Goal: Information Seeking & Learning: Learn about a topic

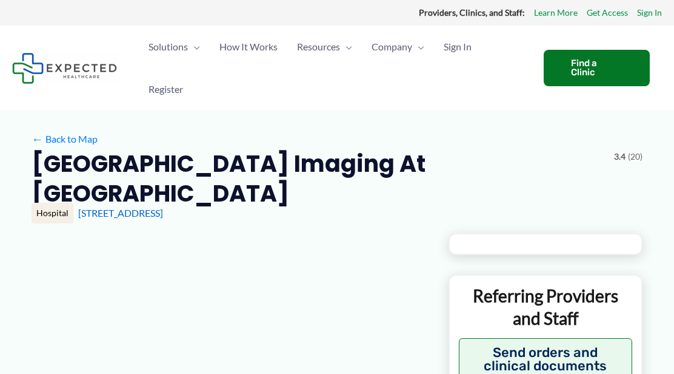
type input "**********"
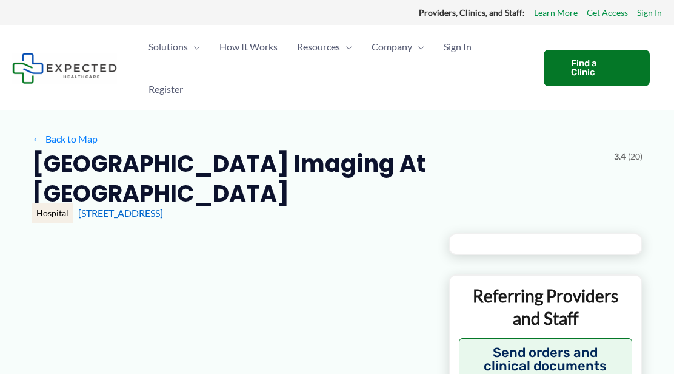
type input "**********"
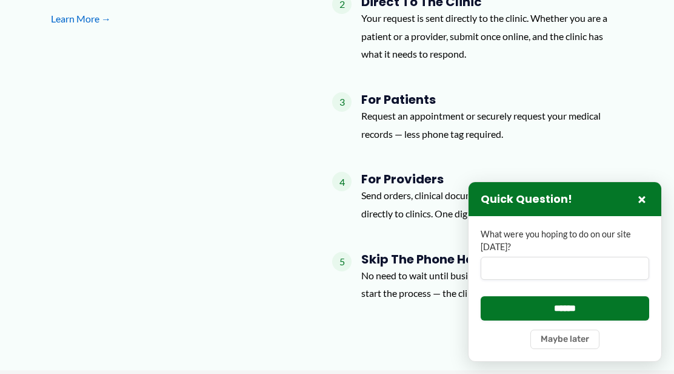
scroll to position [1213, 0]
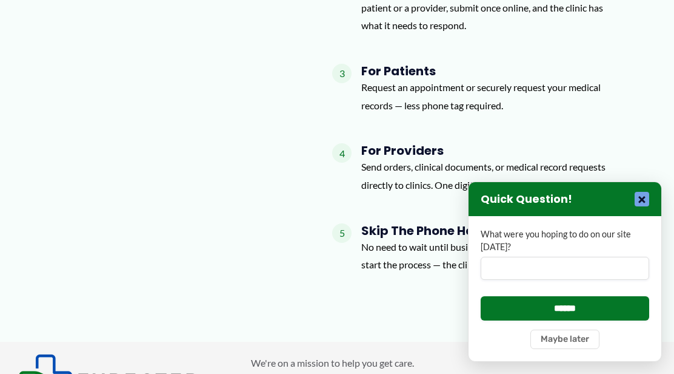
drag, startPoint x: 642, startPoint y: 197, endPoint x: 628, endPoint y: 196, distance: 13.4
click at [642, 197] on button "×" at bounding box center [642, 199] width 15 height 15
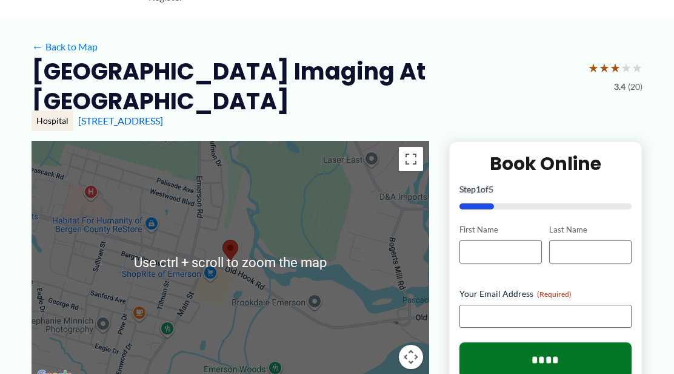
scroll to position [0, 0]
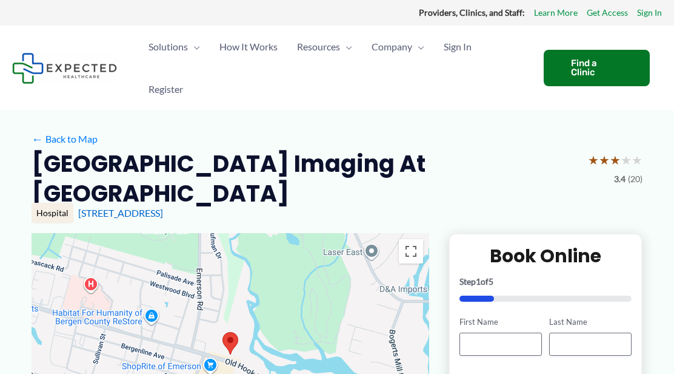
drag, startPoint x: 96, startPoint y: 109, endPoint x: 118, endPoint y: 120, distance: 25.2
click at [96, 109] on div at bounding box center [69, 67] width 115 height 85
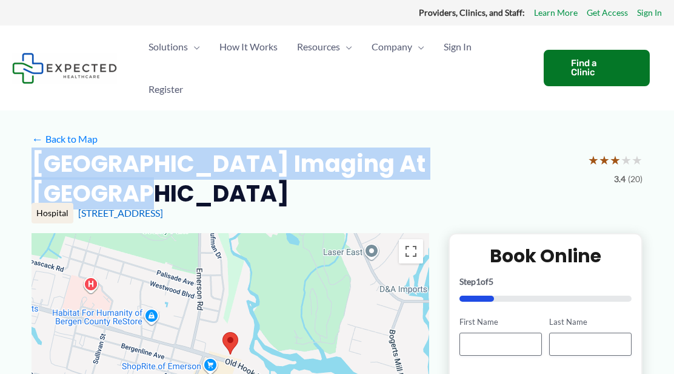
drag, startPoint x: 32, startPoint y: 164, endPoint x: 530, endPoint y: 175, distance: 498.0
click at [530, 175] on div "[GEOGRAPHIC_DATA] Imaging at [GEOGRAPHIC_DATA] ★ ★ ★ ★ ★ 3.4 (20)" at bounding box center [337, 179] width 611 height 60
copy h2 "[GEOGRAPHIC_DATA] Imaging at [GEOGRAPHIC_DATA]"
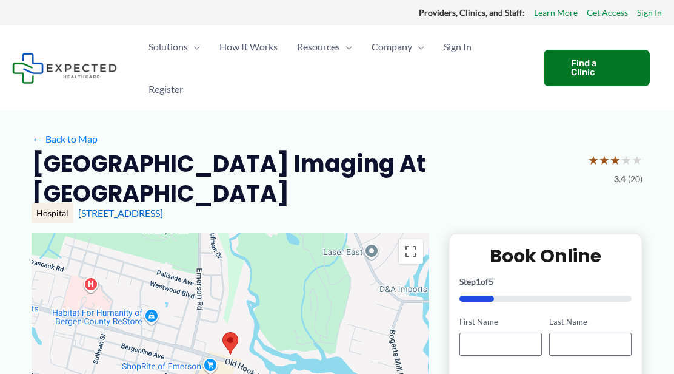
click at [58, 102] on div at bounding box center [69, 67] width 115 height 85
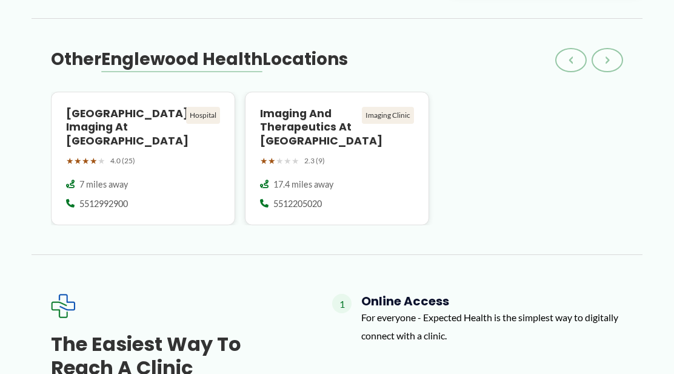
scroll to position [913, 0]
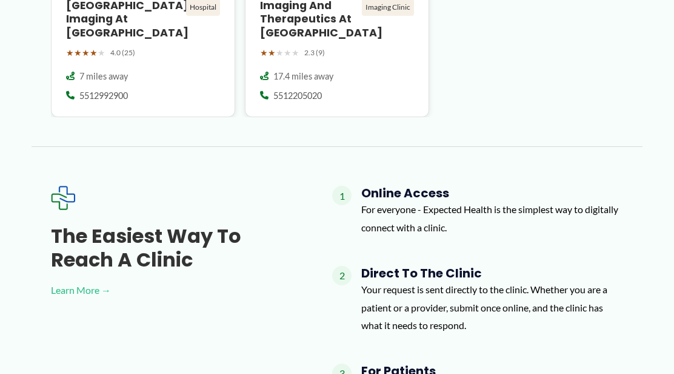
click at [63, 281] on link "Learn More →" at bounding box center [172, 290] width 243 height 18
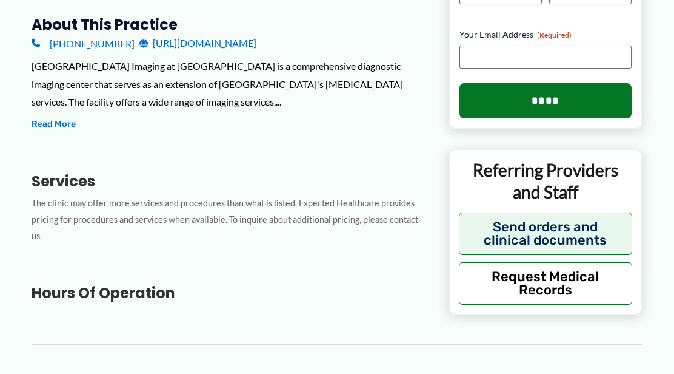
scroll to position [416, 0]
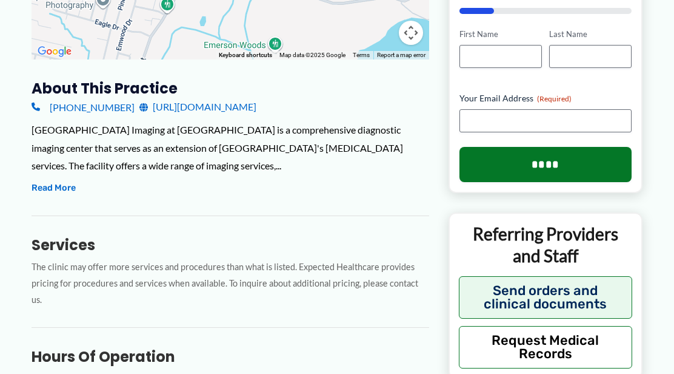
click at [96, 170] on div "[GEOGRAPHIC_DATA] Imaging at [GEOGRAPHIC_DATA] is a comprehensive diagnostic im…" at bounding box center [231, 158] width 398 height 75
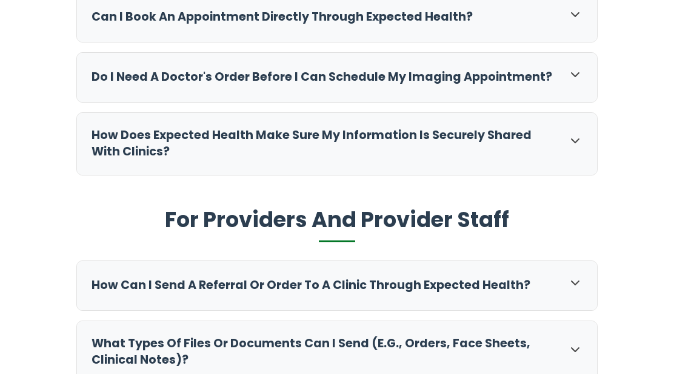
scroll to position [485, 0]
